Goal: Task Accomplishment & Management: Complete application form

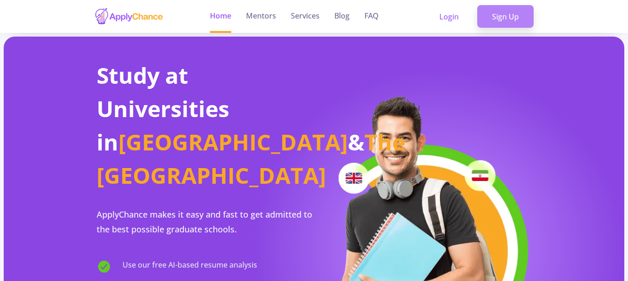
click at [509, 13] on link "Sign Up" at bounding box center [505, 16] width 56 height 23
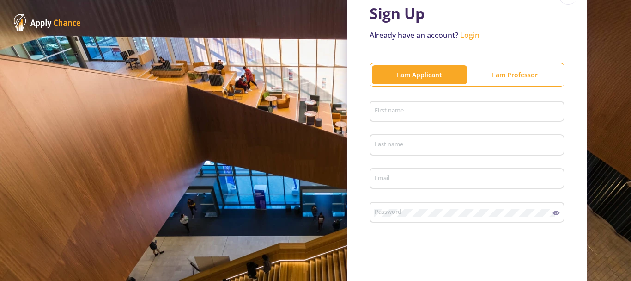
scroll to position [56, 0]
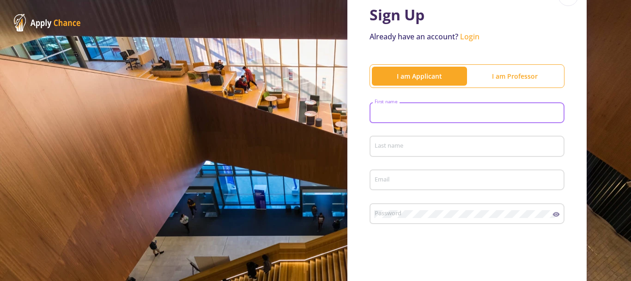
click at [476, 116] on input "First name" at bounding box center [468, 113] width 189 height 8
click at [425, 113] on input "First name" at bounding box center [468, 113] width 189 height 8
type input "shaghayegh"
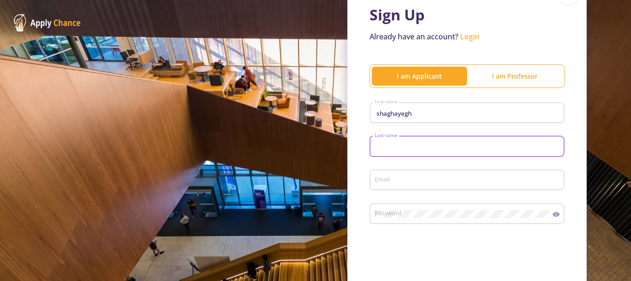
click at [415, 143] on input "Last name" at bounding box center [468, 146] width 189 height 8
click at [413, 146] on input "khorasanı" at bounding box center [468, 146] width 189 height 8
type input "khorasani"
click at [396, 183] on input "Email" at bounding box center [468, 180] width 189 height 8
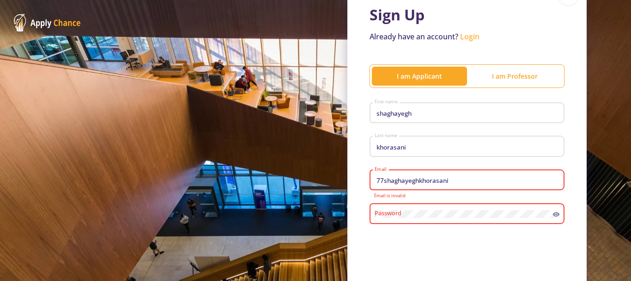
click at [451, 181] on input "77shaghayeghkhorasani" at bounding box center [468, 180] width 189 height 8
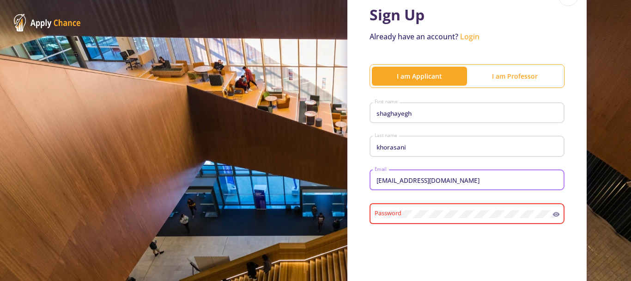
type input "[EMAIL_ADDRESS][DOMAIN_NAME]"
click at [439, 208] on div "Password" at bounding box center [463, 212] width 179 height 24
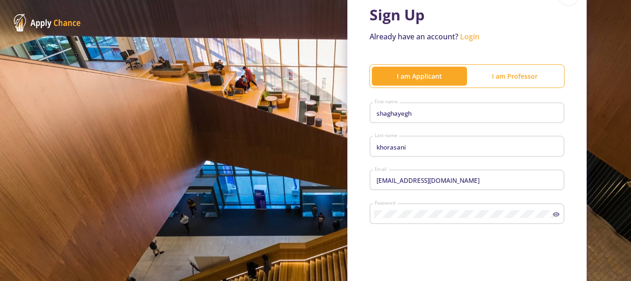
click at [554, 215] on icon at bounding box center [556, 214] width 7 height 5
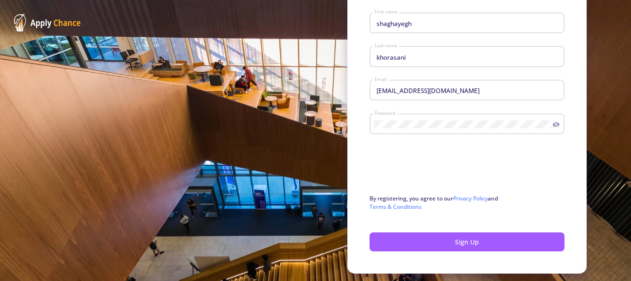
scroll to position [156, 0]
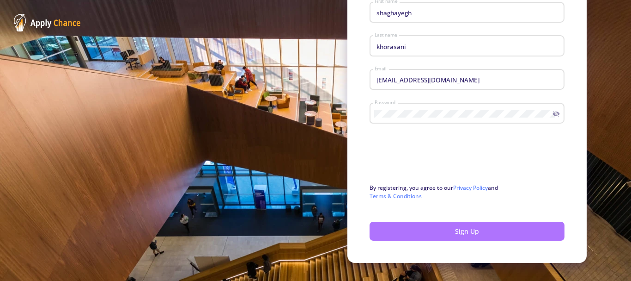
click at [518, 230] on button "Sign Up" at bounding box center [467, 230] width 195 height 19
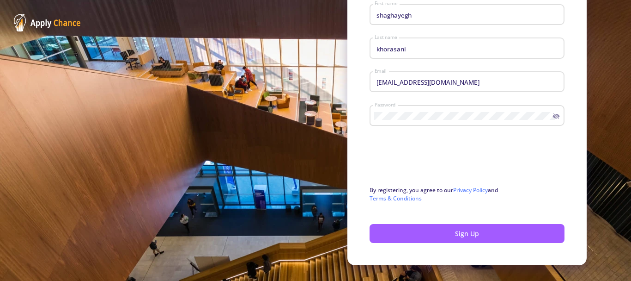
scroll to position [171, 0]
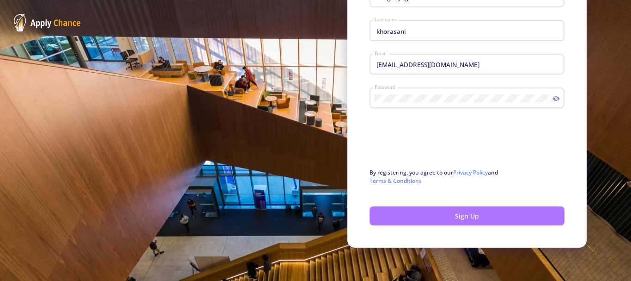
click at [528, 212] on button "Sign Up" at bounding box center [467, 215] width 195 height 19
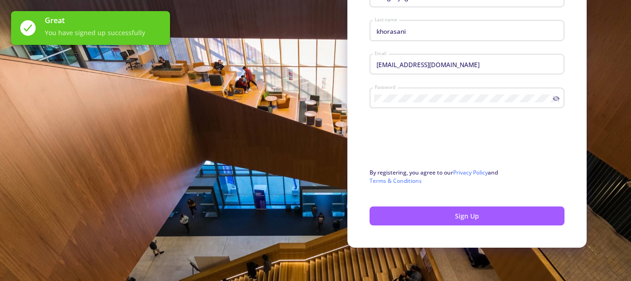
click at [114, 27] on div "Great You have signed up successfully" at bounding box center [104, 28] width 118 height 34
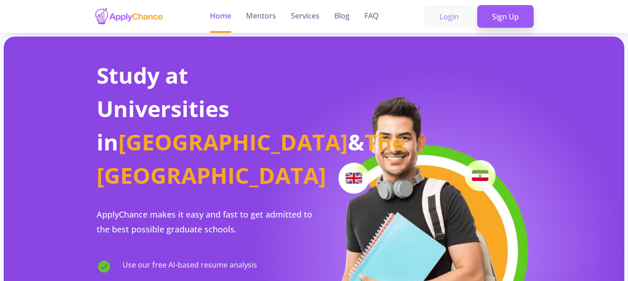
click at [450, 17] on link "Login" at bounding box center [448, 16] width 49 height 23
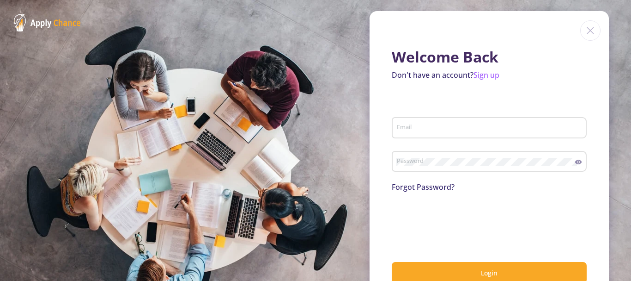
click at [422, 126] on input "Email" at bounding box center [490, 128] width 189 height 8
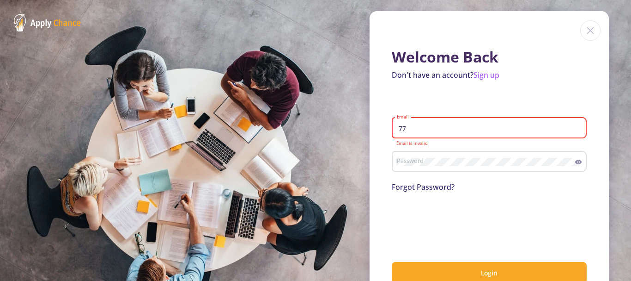
click at [419, 126] on input "77" at bounding box center [490, 128] width 189 height 8
type input "s"
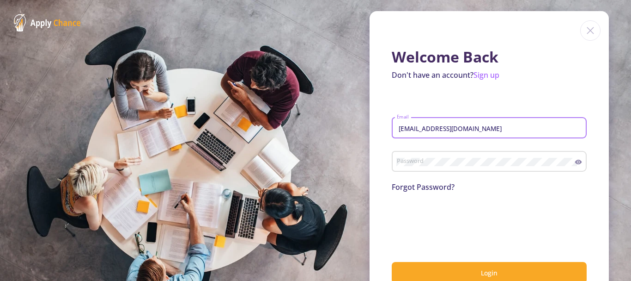
type input "[EMAIL_ADDRESS][DOMAIN_NAME]"
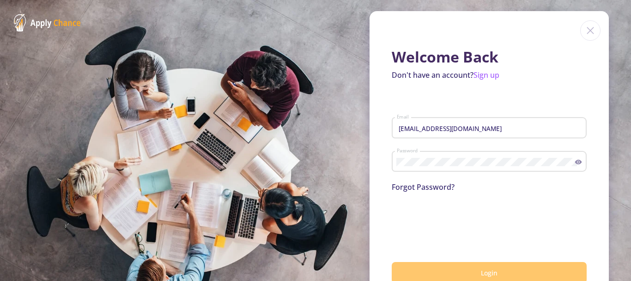
click at [469, 266] on button "Login" at bounding box center [489, 273] width 195 height 22
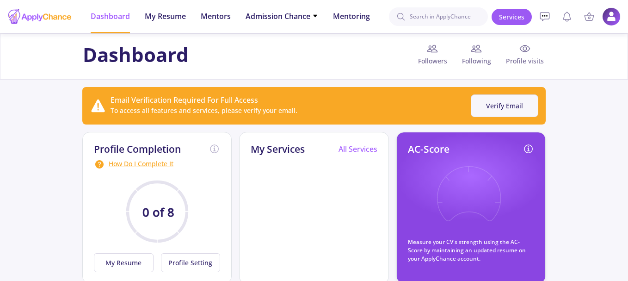
click at [488, 106] on button "Verify Email" at bounding box center [503, 105] width 67 height 23
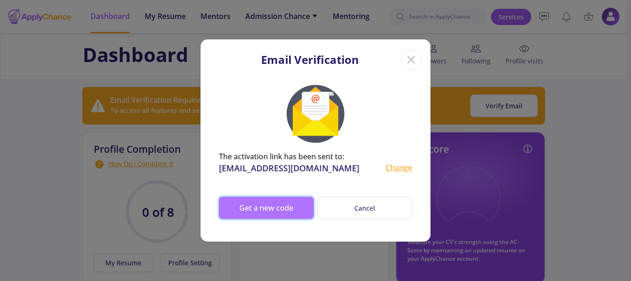
click at [287, 213] on button "Get a new code" at bounding box center [266, 207] width 95 height 22
click at [279, 205] on button "Get a new code" at bounding box center [266, 207] width 95 height 22
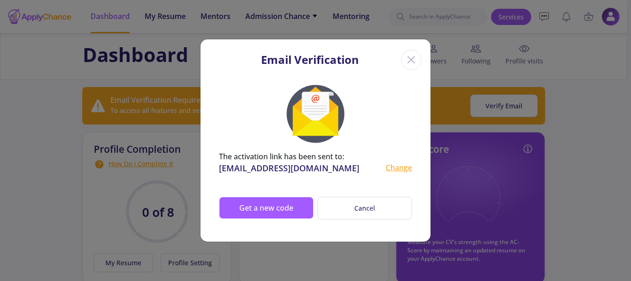
click at [409, 67] on icon "Close" at bounding box center [411, 59] width 15 height 15
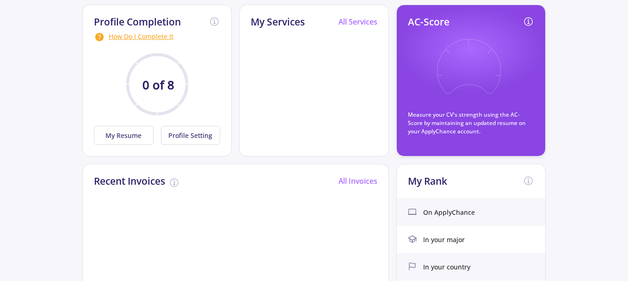
scroll to position [128, 0]
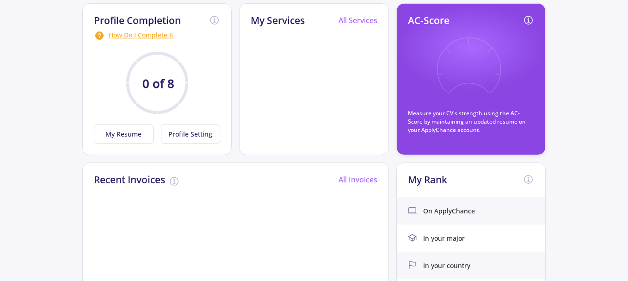
drag, startPoint x: 626, startPoint y: 83, endPoint x: 626, endPoint y: 88, distance: 5.1
click at [626, 88] on app-applicant-dashboard "Dashboard Followers Following Profile visits Email Verification Required For Fu…" at bounding box center [314, 197] width 628 height 585
click at [116, 134] on button "My Resume" at bounding box center [124, 133] width 60 height 19
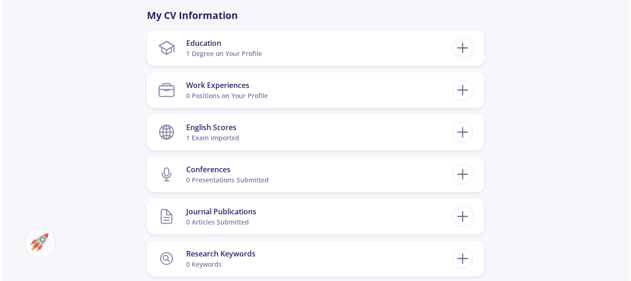
scroll to position [454, 0]
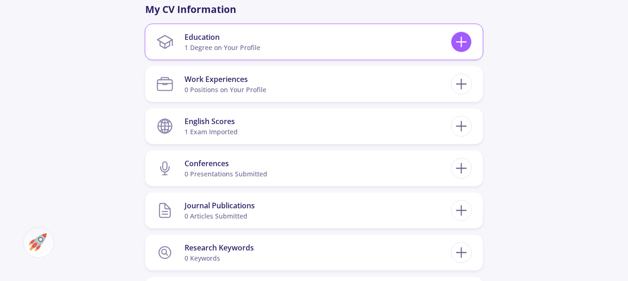
click at [462, 42] on line at bounding box center [461, 42] width 10 height 0
checkbox input "false"
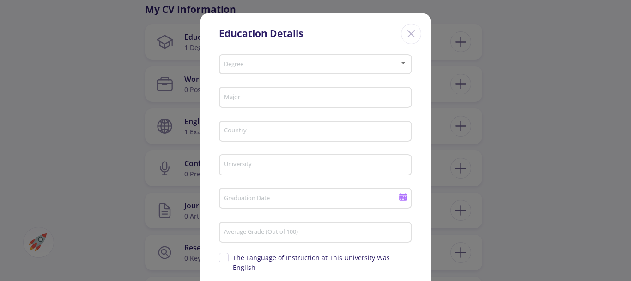
click at [385, 60] on div "Degree" at bounding box center [316, 62] width 184 height 23
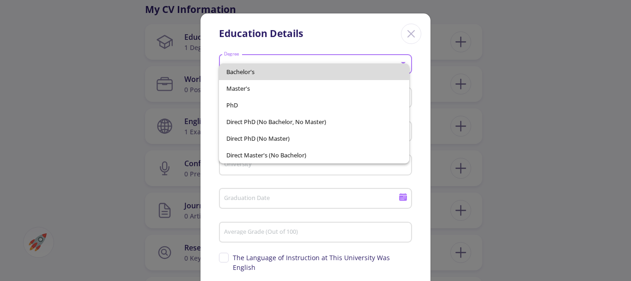
click at [380, 65] on span "Bachelor's" at bounding box center [314, 71] width 176 height 17
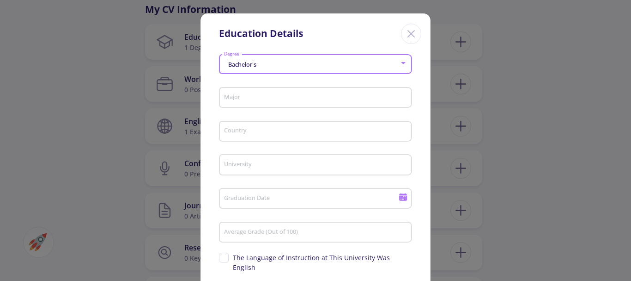
click at [365, 100] on input "Major" at bounding box center [317, 98] width 187 height 8
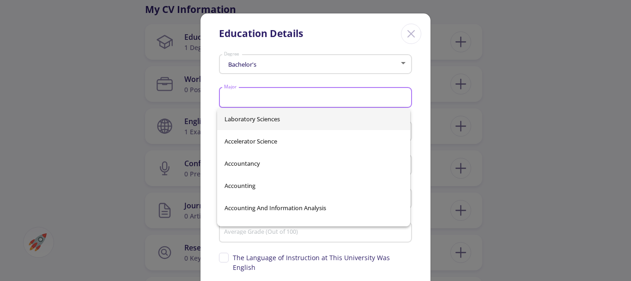
click at [363, 98] on input "Major" at bounding box center [317, 98] width 187 height 8
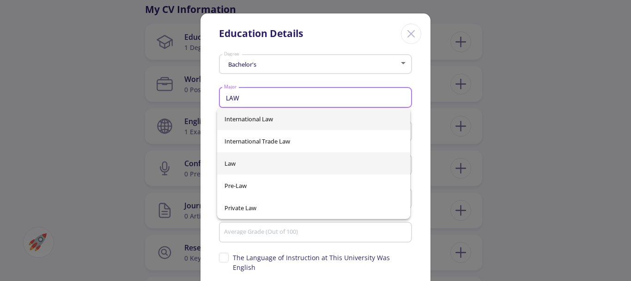
type input "LAW"
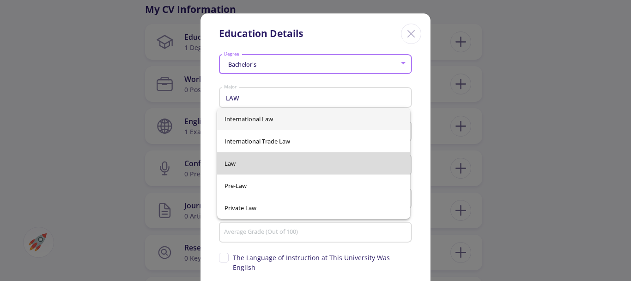
click at [283, 164] on div "International Law International Trade Law Law Pre-Law Private Law" at bounding box center [313, 163] width 193 height 111
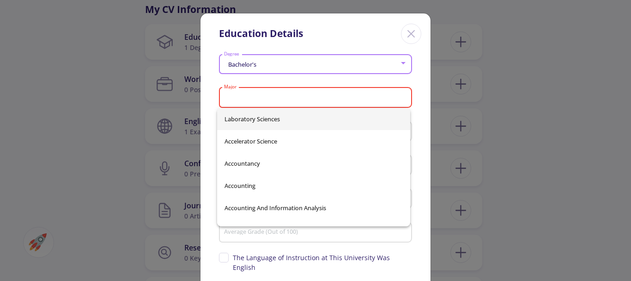
click at [374, 99] on input "Major" at bounding box center [317, 98] width 187 height 8
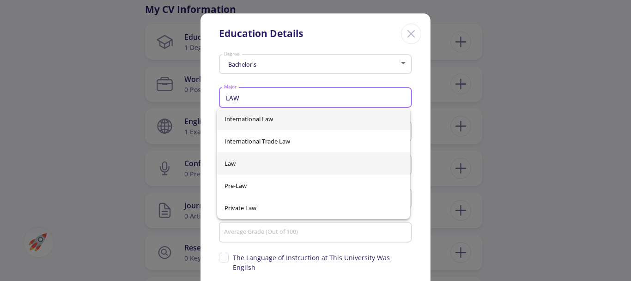
type input "LAW"
click at [268, 165] on div "International Law International Trade Law Law Pre-Law Private Law" at bounding box center [313, 163] width 193 height 111
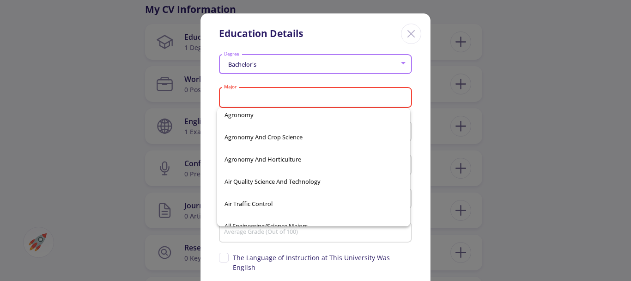
scroll to position [2037, 0]
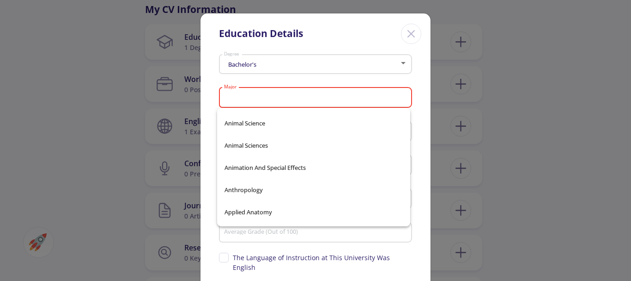
click at [300, 100] on input "Major" at bounding box center [317, 98] width 187 height 8
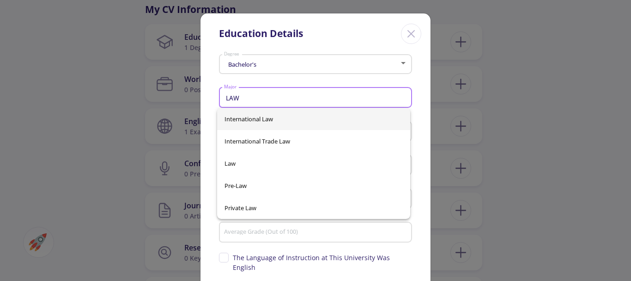
scroll to position [0, 0]
type input "LAW"
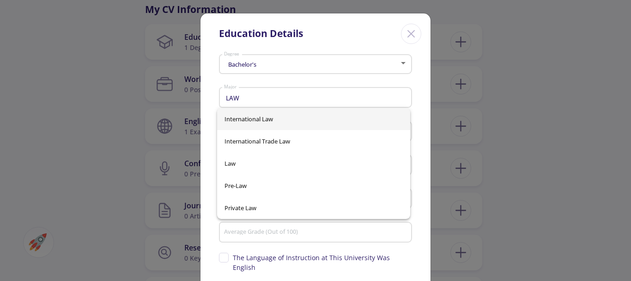
click at [209, 115] on div "Bachelor's Degree LAW Major Country University Graduation Date Average Grade (O…" at bounding box center [316, 196] width 230 height 291
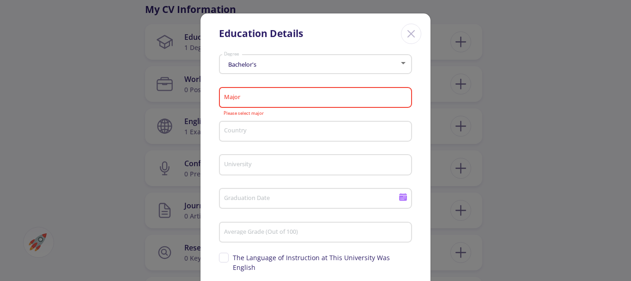
click at [255, 97] on input "Major" at bounding box center [317, 98] width 187 height 8
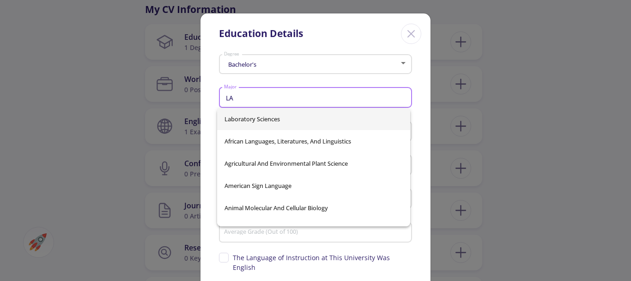
type input "L"
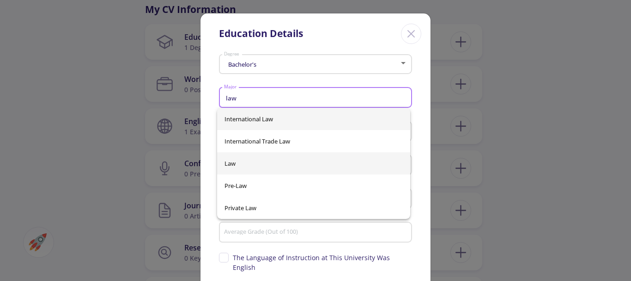
type input "law"
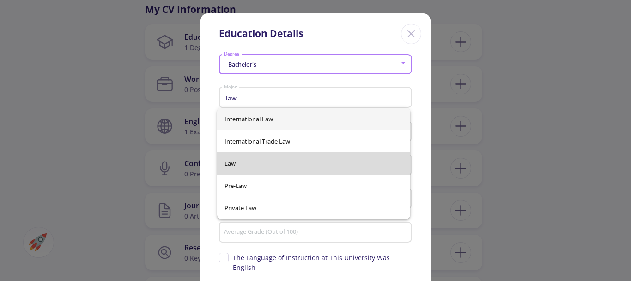
click at [236, 155] on div "International Law International Trade Law Law Pre-Law Private Law" at bounding box center [313, 163] width 193 height 111
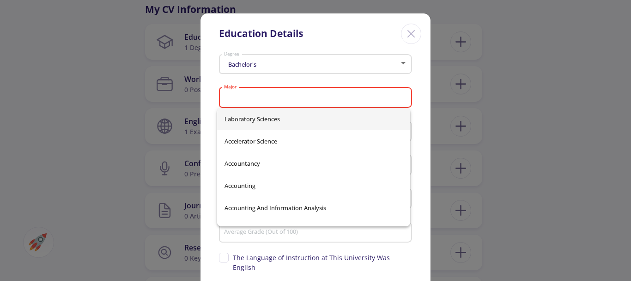
click at [257, 97] on input "Major" at bounding box center [317, 98] width 187 height 8
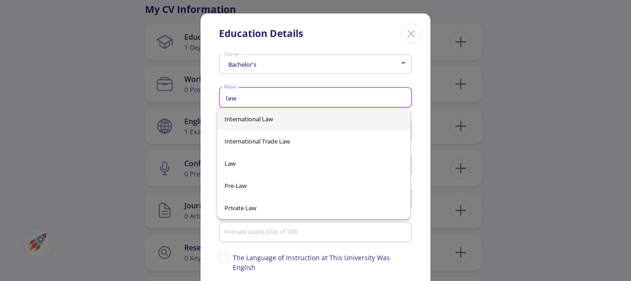
type input "law"
click at [259, 116] on div "International Law International Trade Law Law Pre-Law Private Law" at bounding box center [313, 163] width 193 height 111
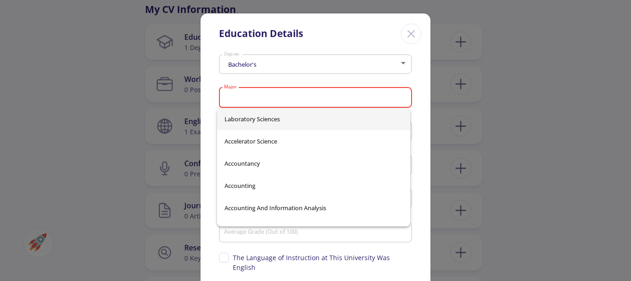
click at [260, 100] on input "Major" at bounding box center [317, 98] width 187 height 8
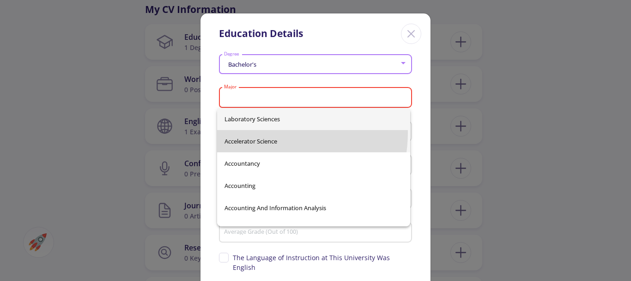
click at [256, 132] on span "Accelerator Science" at bounding box center [314, 141] width 178 height 22
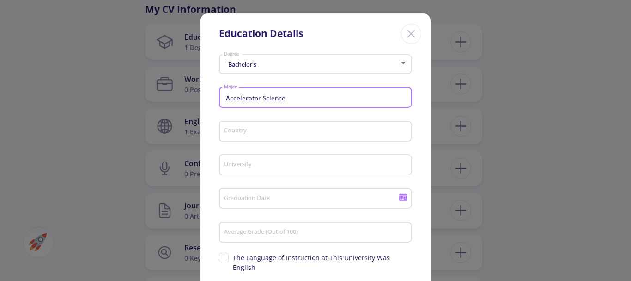
click at [303, 94] on input "Accelerator Science" at bounding box center [317, 98] width 187 height 8
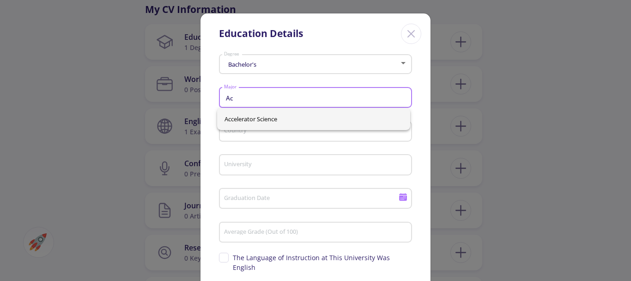
type input "A"
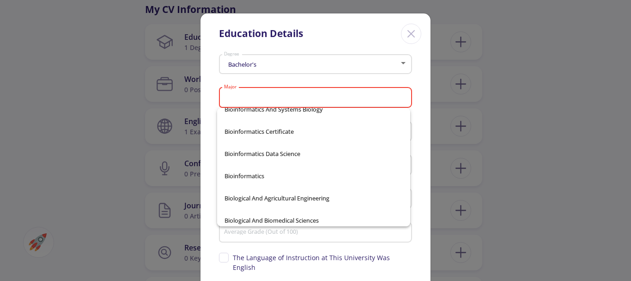
scroll to position [4242, 0]
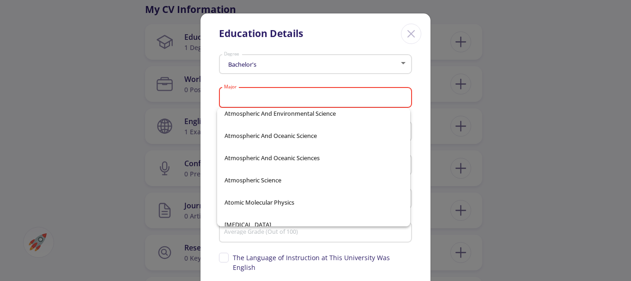
click at [372, 98] on input "Major" at bounding box center [317, 98] width 187 height 8
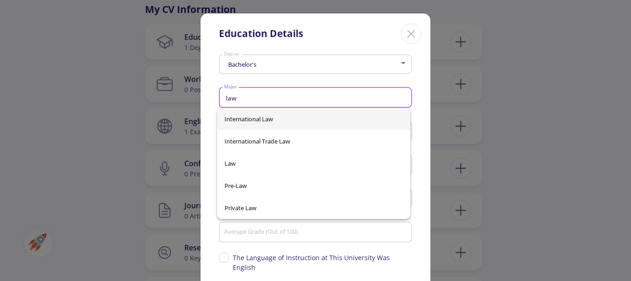
scroll to position [0, 0]
type input "law"
click at [337, 161] on div "International Law International Trade Law Law Pre-Law Private Law" at bounding box center [313, 163] width 193 height 111
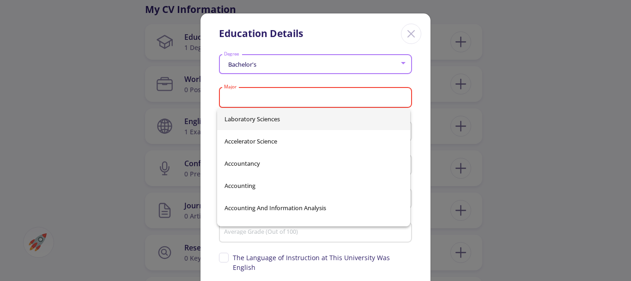
click at [343, 96] on input "Major" at bounding box center [317, 98] width 187 height 8
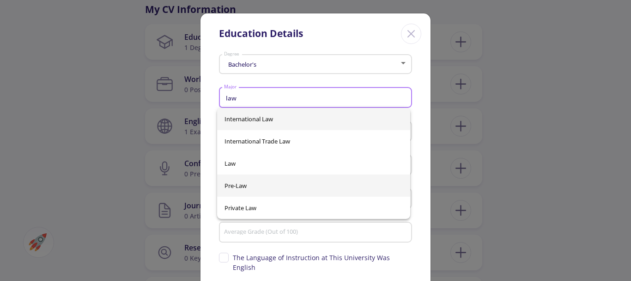
type input "law"
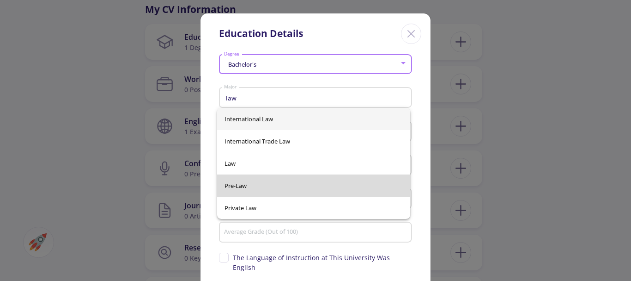
click at [299, 174] on div "International Law International Trade Law Law Pre-Law Private Law" at bounding box center [313, 163] width 193 height 111
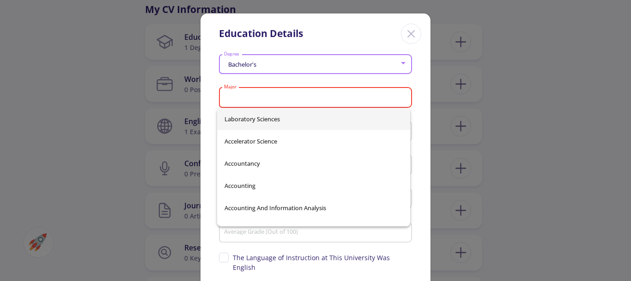
click at [323, 93] on div "Major" at bounding box center [316, 96] width 184 height 24
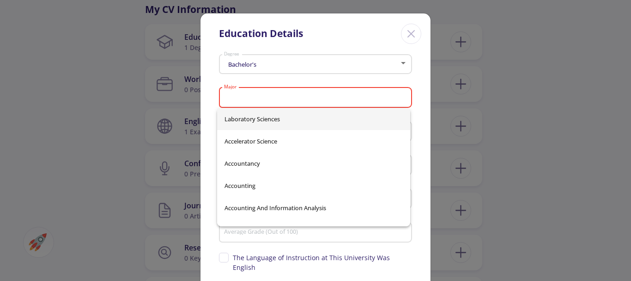
click at [323, 98] on input "Major" at bounding box center [317, 98] width 187 height 8
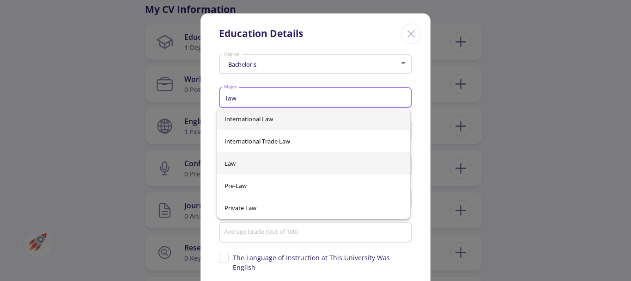
type input "law"
click at [275, 166] on div "International Law International Trade Law Law Pre-Law Private Law" at bounding box center [313, 163] width 193 height 111
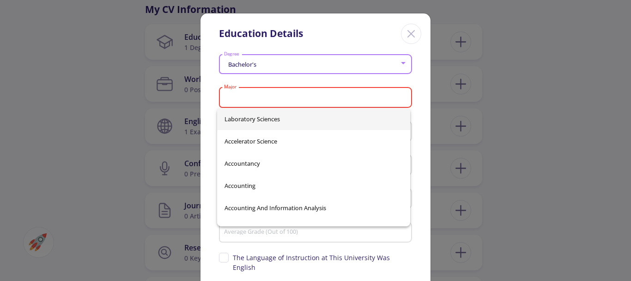
click at [275, 166] on span "Accountancy" at bounding box center [314, 163] width 178 height 22
type input "Accountancy"
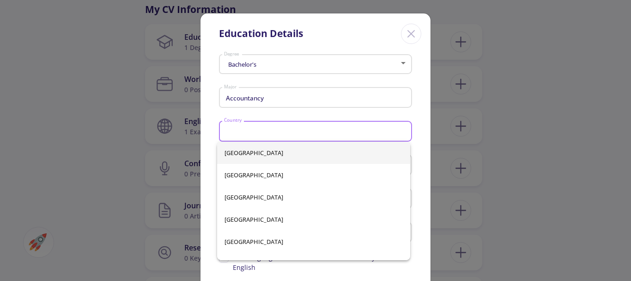
click at [396, 132] on input "Country" at bounding box center [317, 132] width 187 height 8
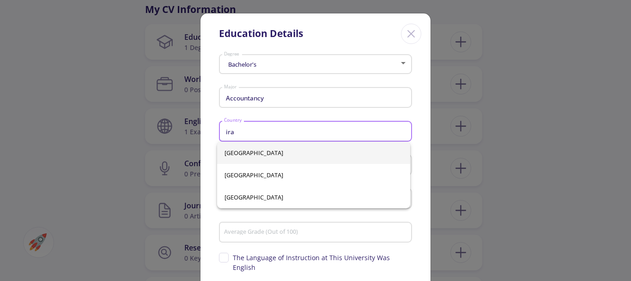
type input "ira"
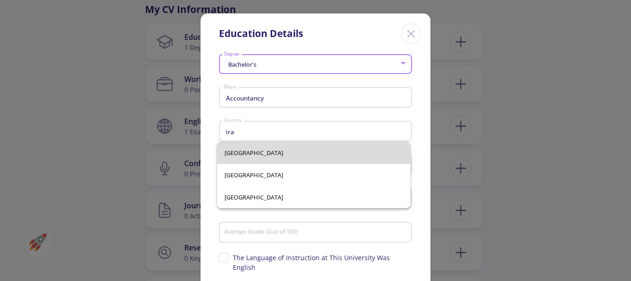
click at [358, 160] on div "[GEOGRAPHIC_DATA] [GEOGRAPHIC_DATA] [GEOGRAPHIC_DATA]" at bounding box center [313, 174] width 193 height 67
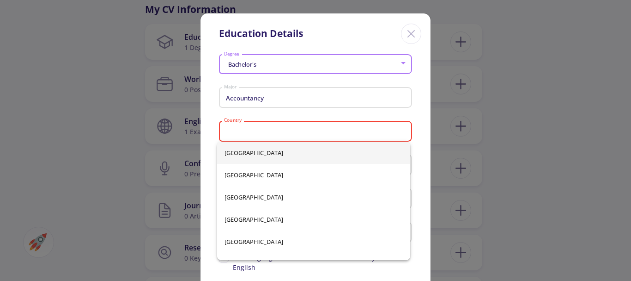
click at [246, 130] on input "Country" at bounding box center [317, 132] width 187 height 8
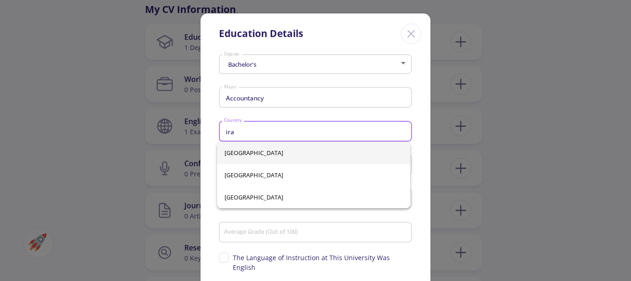
type input "ira"
click at [235, 159] on div "[GEOGRAPHIC_DATA] [GEOGRAPHIC_DATA] [GEOGRAPHIC_DATA]" at bounding box center [313, 174] width 193 height 67
